Goal: Task Accomplishment & Management: Complete application form

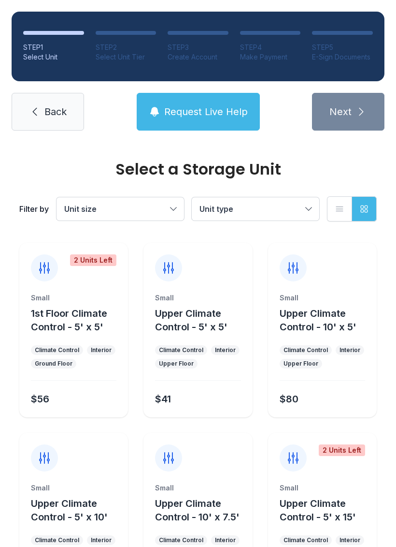
click at [223, 314] on button "Upper Climate Control - 5' x 5'" at bounding box center [201, 320] width 93 height 27
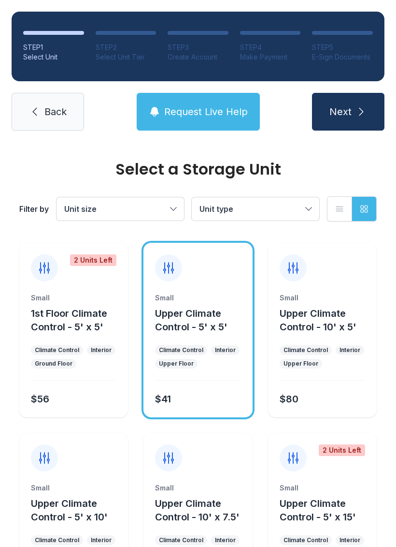
click at [362, 112] on icon "submit" at bounding box center [362, 112] width 12 height 12
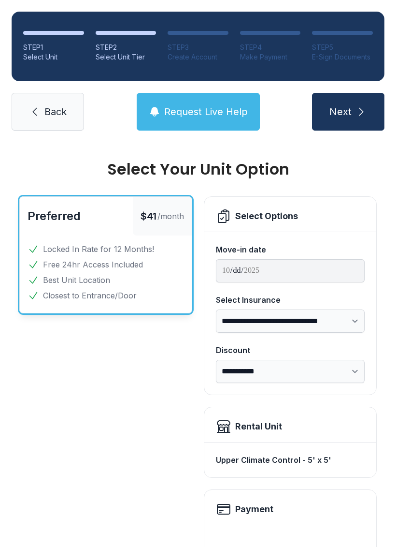
click at [45, 115] on span "Back" at bounding box center [55, 112] width 22 height 14
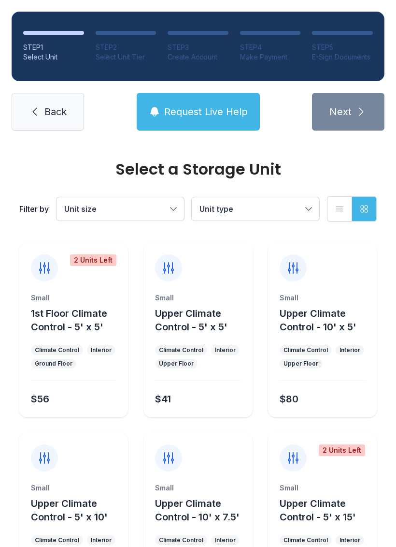
click at [205, 113] on span "Request Live Help" at bounding box center [206, 112] width 84 height 14
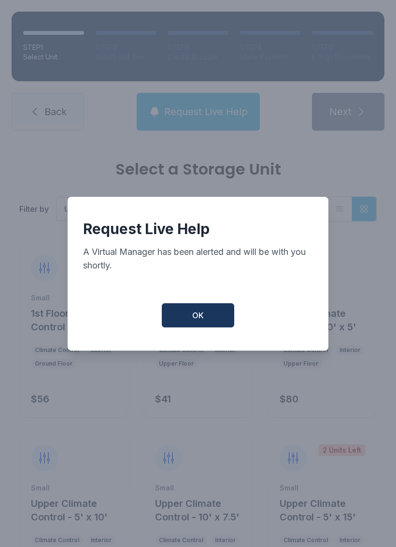
click at [217, 316] on button "OK" at bounding box center [198, 315] width 73 height 24
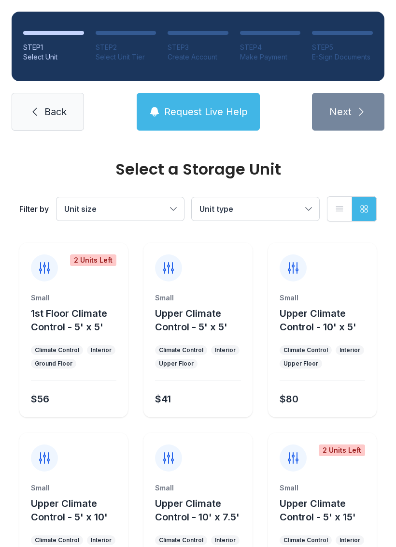
click at [41, 113] on link "Back" at bounding box center [48, 112] width 73 height 38
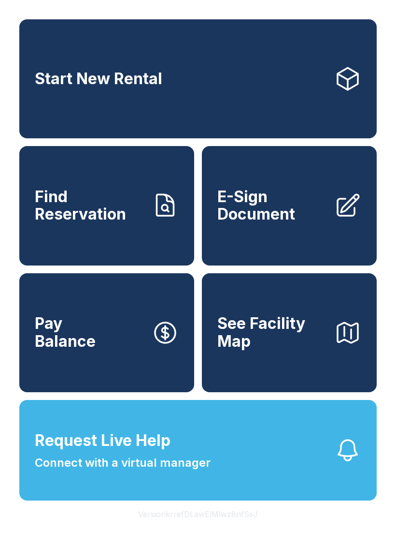
click at [299, 215] on span "E-Sign Document" at bounding box center [272, 205] width 109 height 35
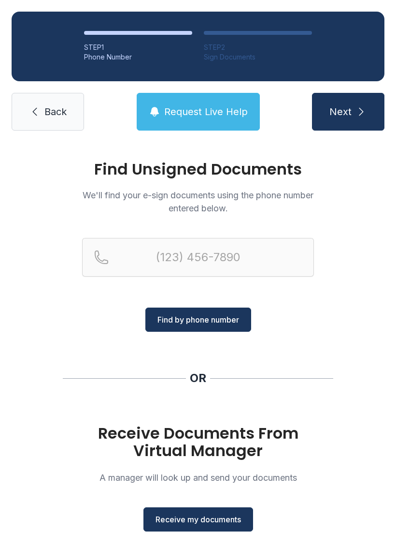
click at [216, 524] on span "Receive my documents" at bounding box center [199, 519] width 86 height 12
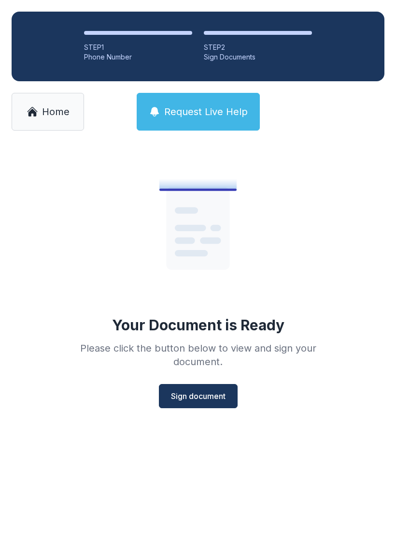
click at [210, 405] on button "Sign document" at bounding box center [198, 396] width 79 height 24
click at [63, 115] on span "Home" at bounding box center [56, 112] width 28 height 14
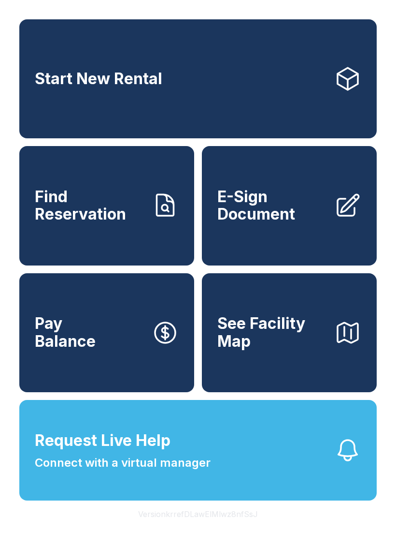
click at [346, 216] on icon at bounding box center [348, 205] width 21 height 21
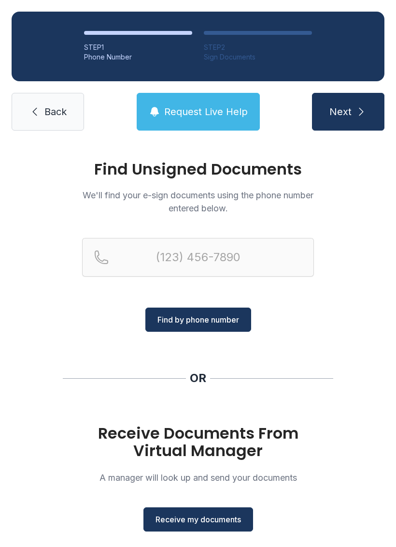
click at [226, 516] on span "Receive my documents" at bounding box center [199, 519] width 86 height 12
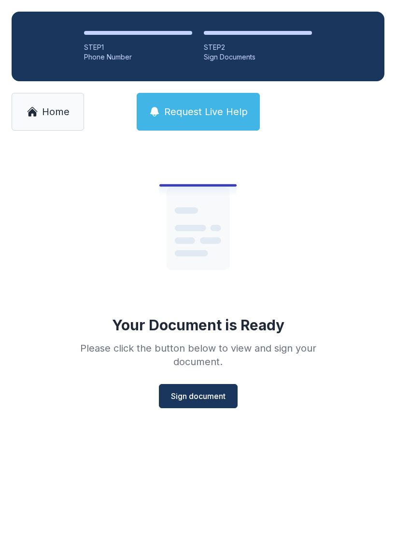
click at [215, 399] on span "Sign document" at bounding box center [198, 396] width 55 height 12
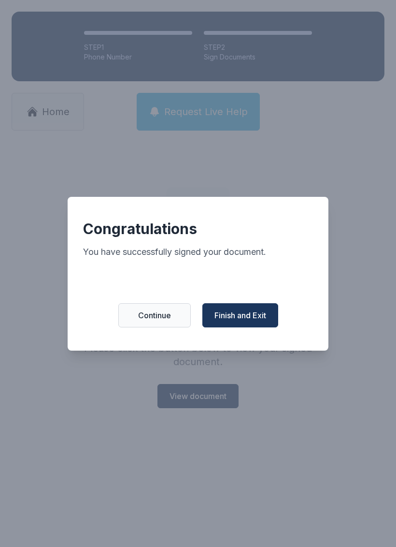
click at [246, 321] on span "Finish and Exit" at bounding box center [241, 315] width 52 height 12
